Goal: Task Accomplishment & Management: Manage account settings

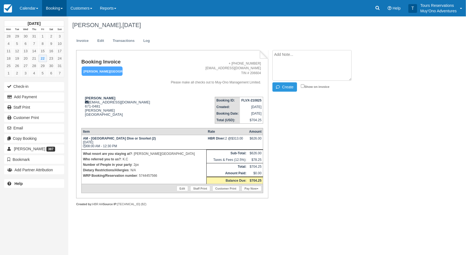
click at [56, 4] on link "Booking" at bounding box center [54, 8] width 25 height 16
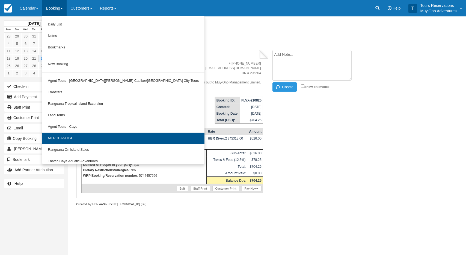
scroll to position [15, 0]
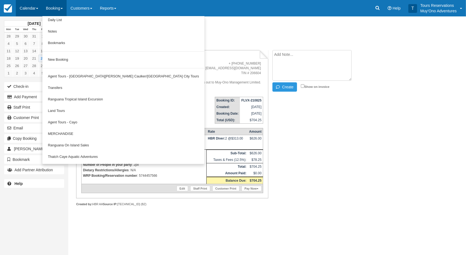
click at [32, 10] on link "Calendar" at bounding box center [29, 8] width 26 height 16
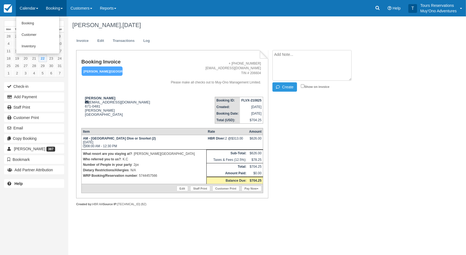
click at [58, 6] on link "Booking" at bounding box center [54, 8] width 25 height 16
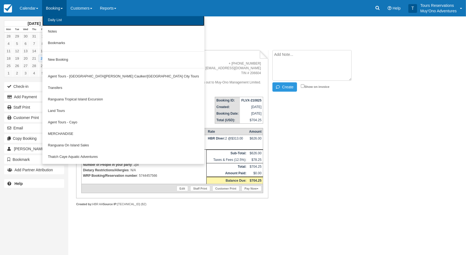
click at [71, 23] on link "Daily List" at bounding box center [123, 19] width 162 height 11
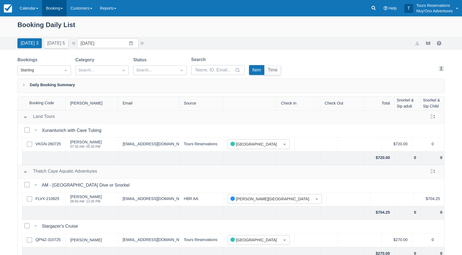
click at [53, 15] on link "Booking" at bounding box center [54, 8] width 25 height 16
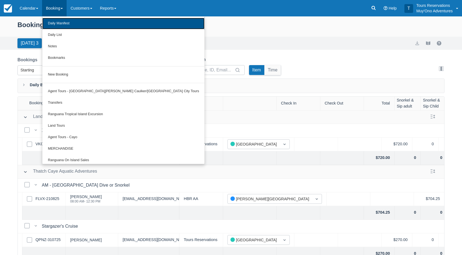
click at [63, 26] on link "Daily Manifest" at bounding box center [123, 23] width 162 height 11
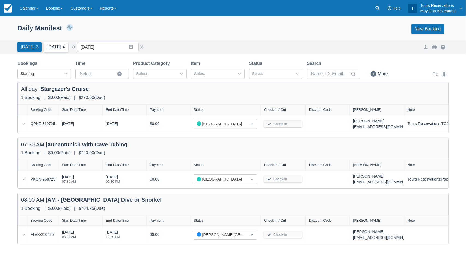
click at [62, 48] on button "[DATE] 4" at bounding box center [56, 47] width 24 height 10
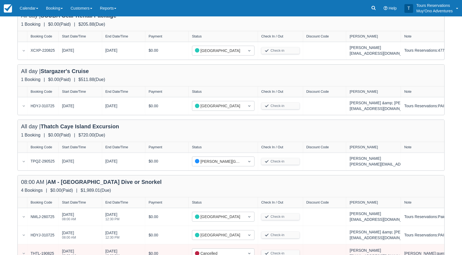
scroll to position [82, 0]
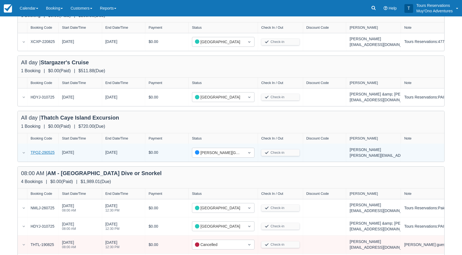
click at [41, 151] on link "TPQZ-290525" at bounding box center [43, 152] width 24 height 6
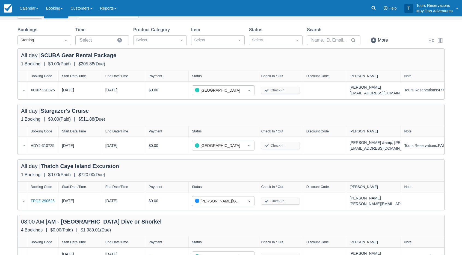
scroll to position [0, 0]
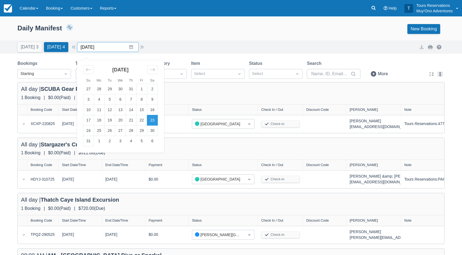
click at [97, 49] on input "[DATE]" at bounding box center [108, 47] width 62 height 10
click at [93, 131] on td "24" at bounding box center [88, 130] width 11 height 10
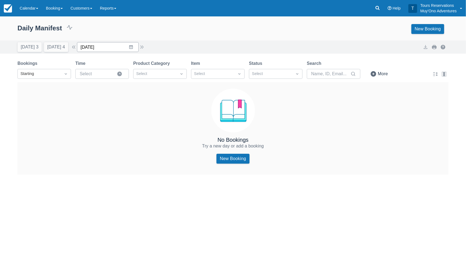
click at [102, 47] on input "[DATE]" at bounding box center [108, 47] width 62 height 10
click at [104, 131] on td "25" at bounding box center [99, 130] width 11 height 10
click at [56, 48] on button "[DATE] 4" at bounding box center [56, 47] width 24 height 10
type input "[DATE]"
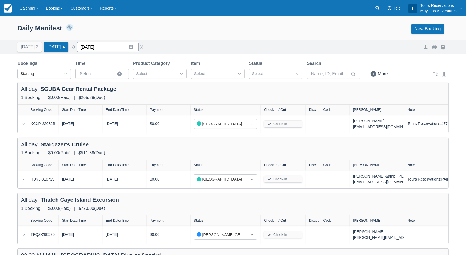
click at [112, 47] on input "[DATE]" at bounding box center [108, 47] width 62 height 10
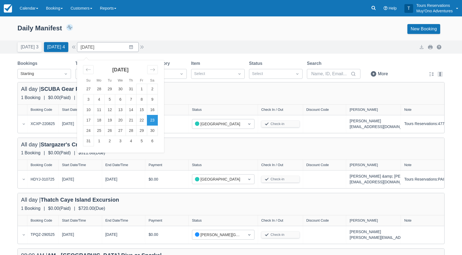
click at [155, 122] on td "23" at bounding box center [152, 120] width 11 height 10
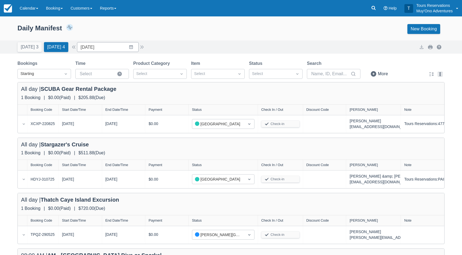
click at [182, 34] on div "Daily Manifest 6 Bookings $2,236.51 Booking Revenue View Revenue Report New Boo…" at bounding box center [231, 30] width 462 height 21
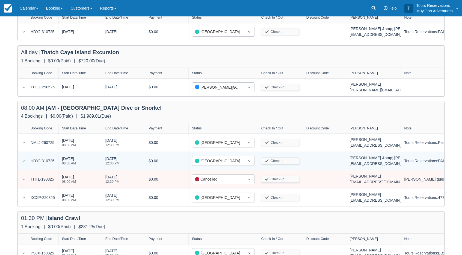
scroll to position [153, 0]
